Goal: Task Accomplishment & Management: Use online tool/utility

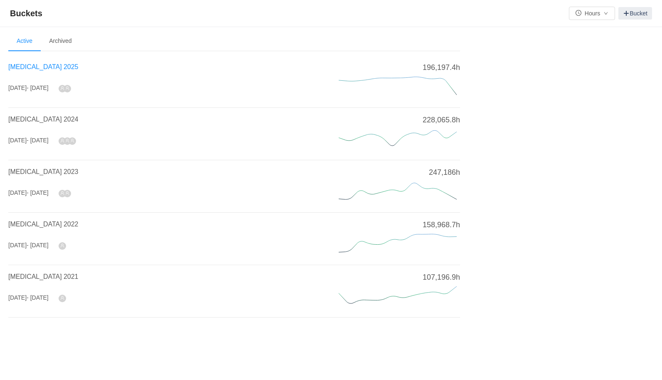
click at [43, 66] on span "[MEDICAL_DATA] 2025" at bounding box center [43, 66] width 70 height 7
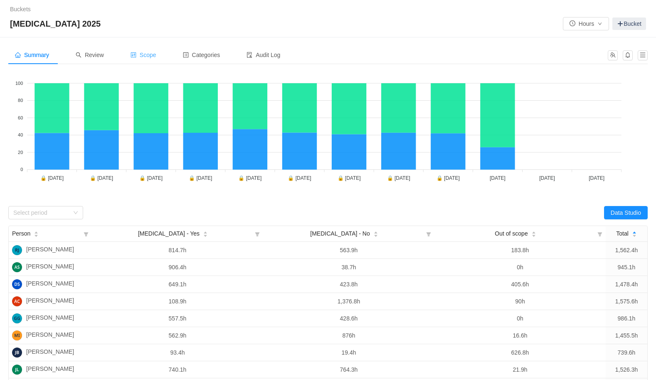
click at [154, 55] on span "Scope" at bounding box center [144, 55] width 26 height 7
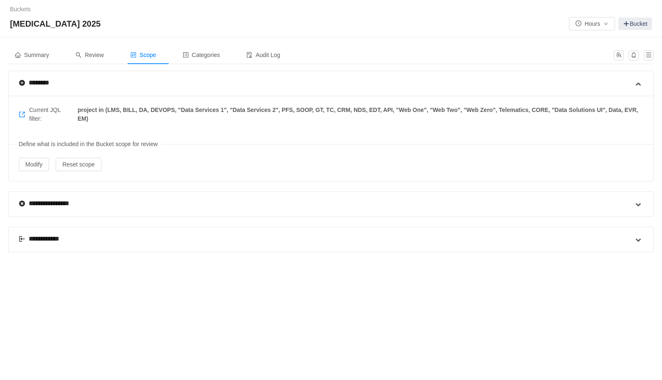
click at [53, 238] on div "**********" at bounding box center [44, 239] width 51 height 10
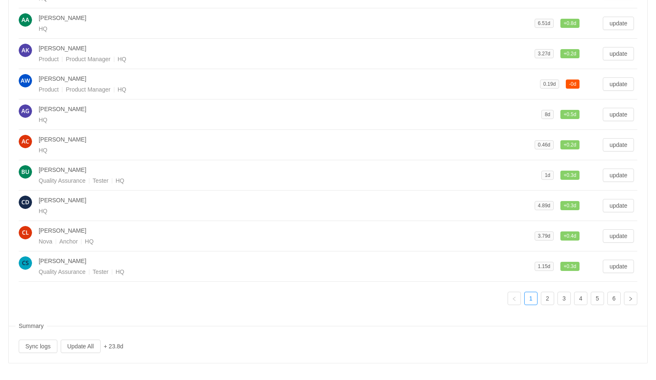
scroll to position [304, 0]
click at [88, 346] on button "Update All" at bounding box center [81, 345] width 40 height 13
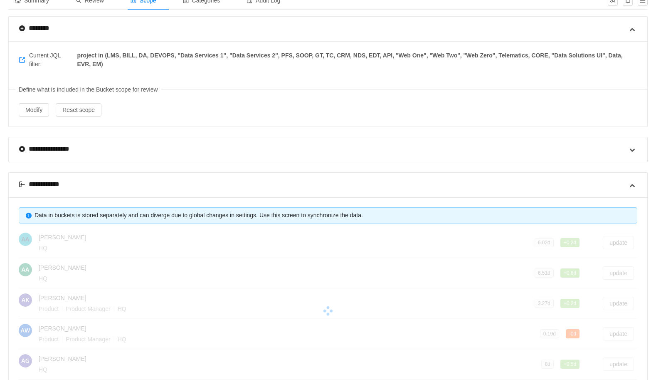
scroll to position [0, 0]
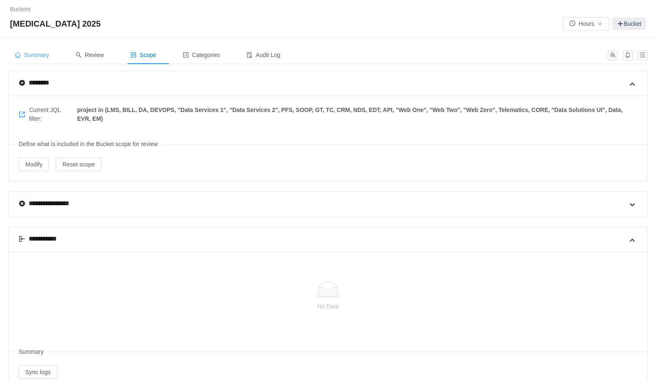
click at [43, 54] on span "Summary" at bounding box center [32, 55] width 34 height 7
